Goal: Find specific page/section: Find specific page/section

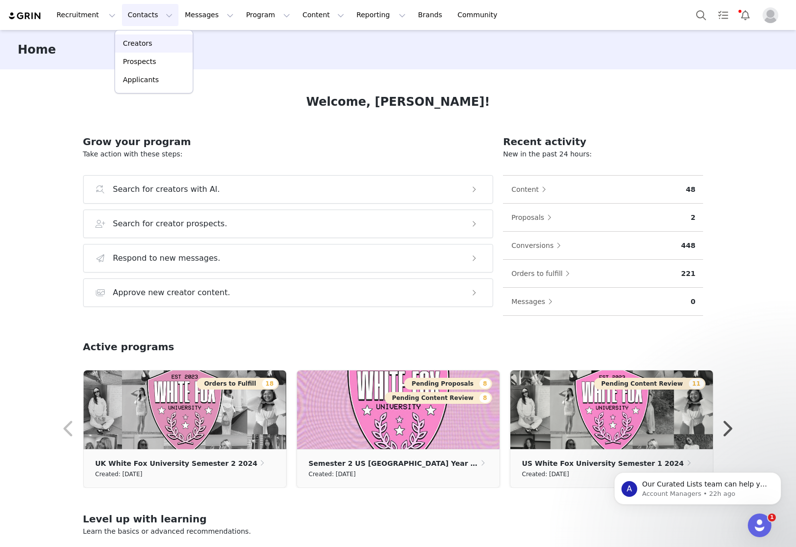
click at [148, 40] on p "Creators" at bounding box center [138, 43] width 30 height 10
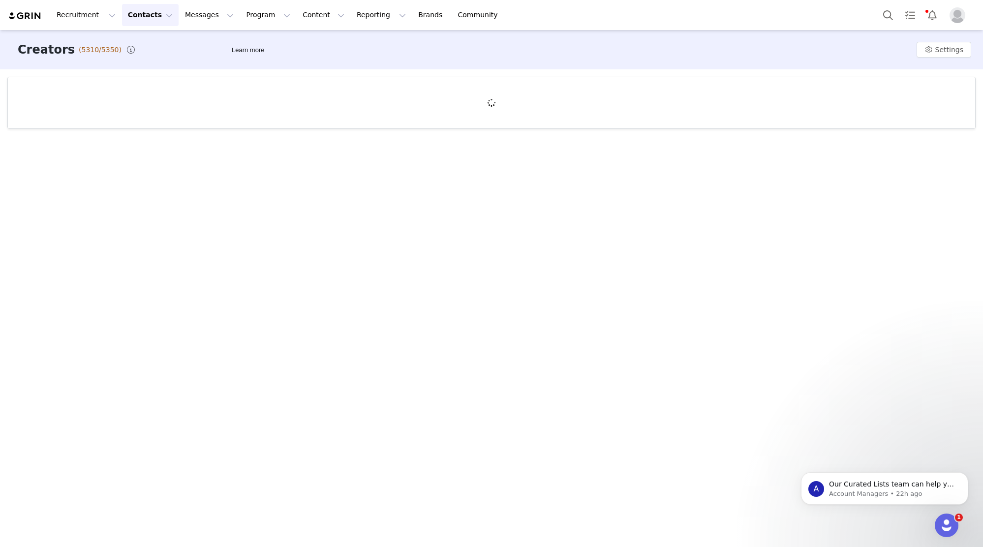
click at [419, 113] on div at bounding box center [491, 102] width 967 height 51
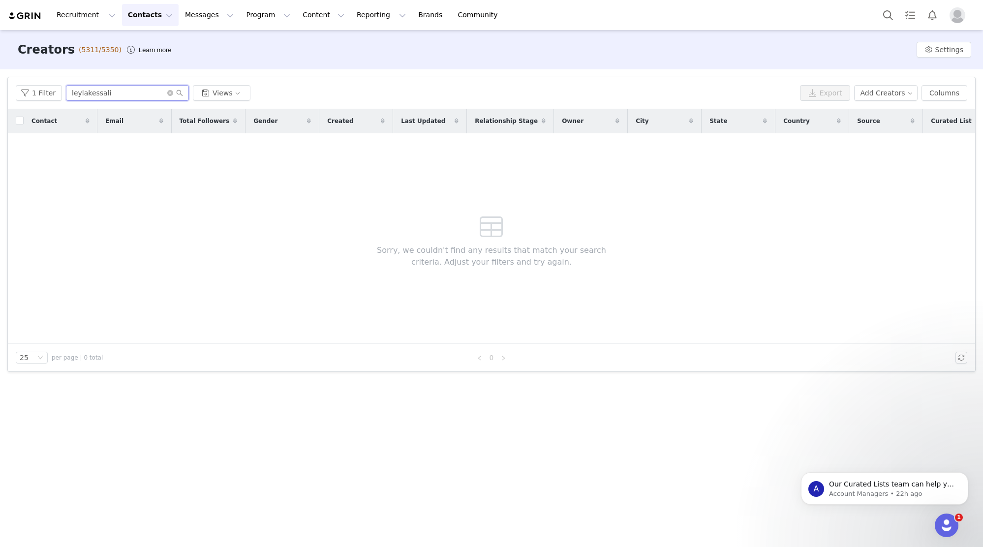
click at [125, 92] on input "leylakessali" at bounding box center [127, 93] width 123 height 16
paste input "aastha_kafle_"
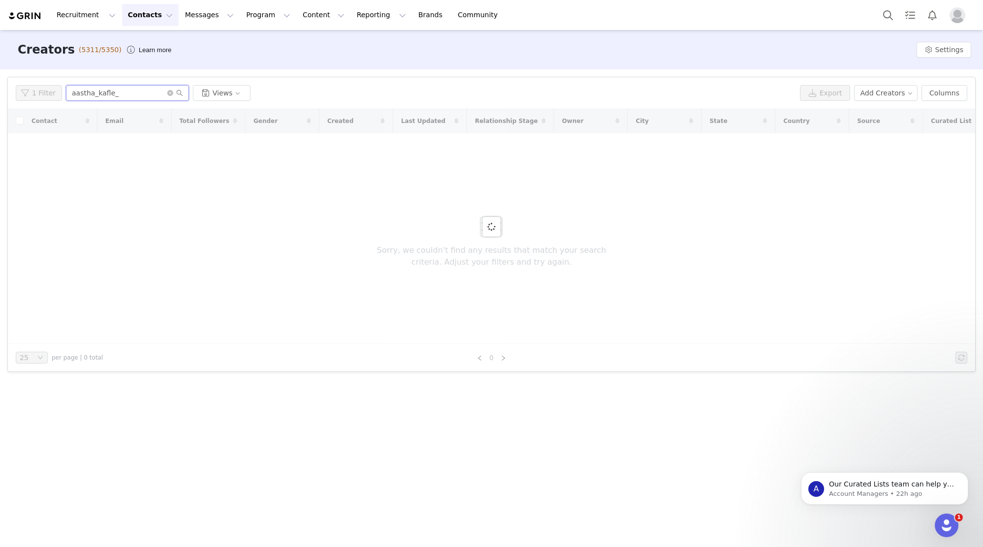
type input "aastha_kafle_"
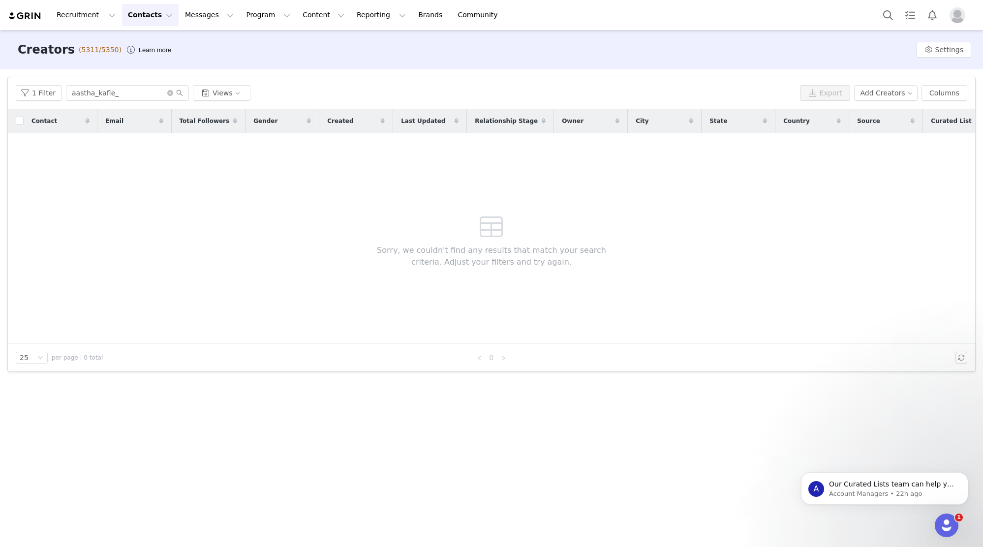
click at [143, 15] on button "Contacts Contacts" at bounding box center [150, 15] width 57 height 22
click at [156, 66] on div "Prospects" at bounding box center [154, 62] width 66 height 10
